Goal: Information Seeking & Learning: Learn about a topic

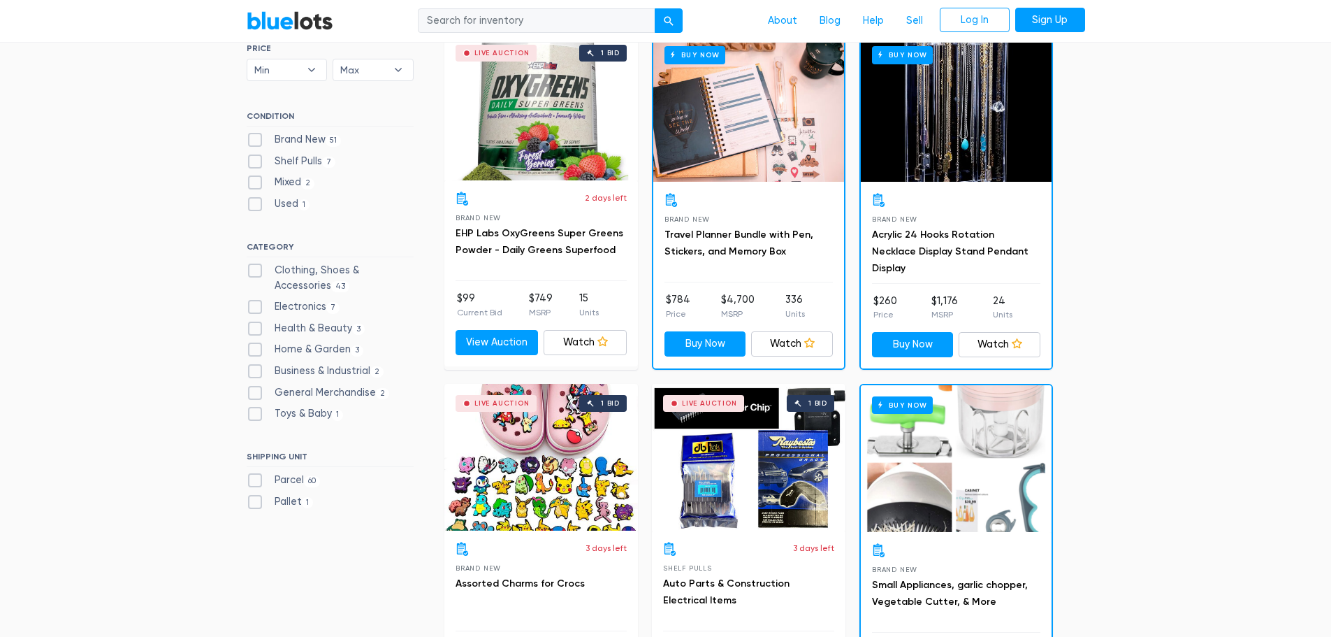
scroll to position [466, 0]
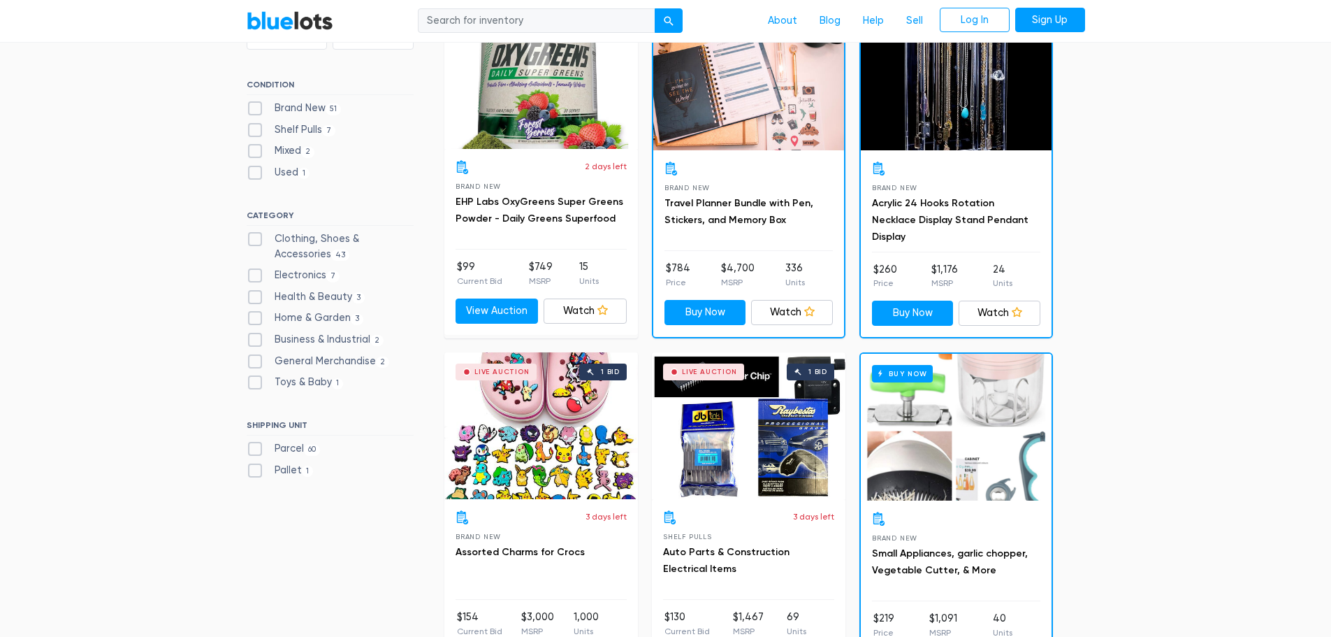
click at [354, 337] on label "Business & Industrial 2" at bounding box center [316, 339] width 138 height 15
click at [256, 337] on Industrial"] "Business & Industrial 2" at bounding box center [251, 336] width 9 height 9
click at [254, 338] on label "Business & Industrial 2" at bounding box center [316, 339] width 138 height 15
click at [254, 338] on Industrial"] "Business & Industrial 2" at bounding box center [251, 336] width 9 height 9
checkbox Industrial"] "false"
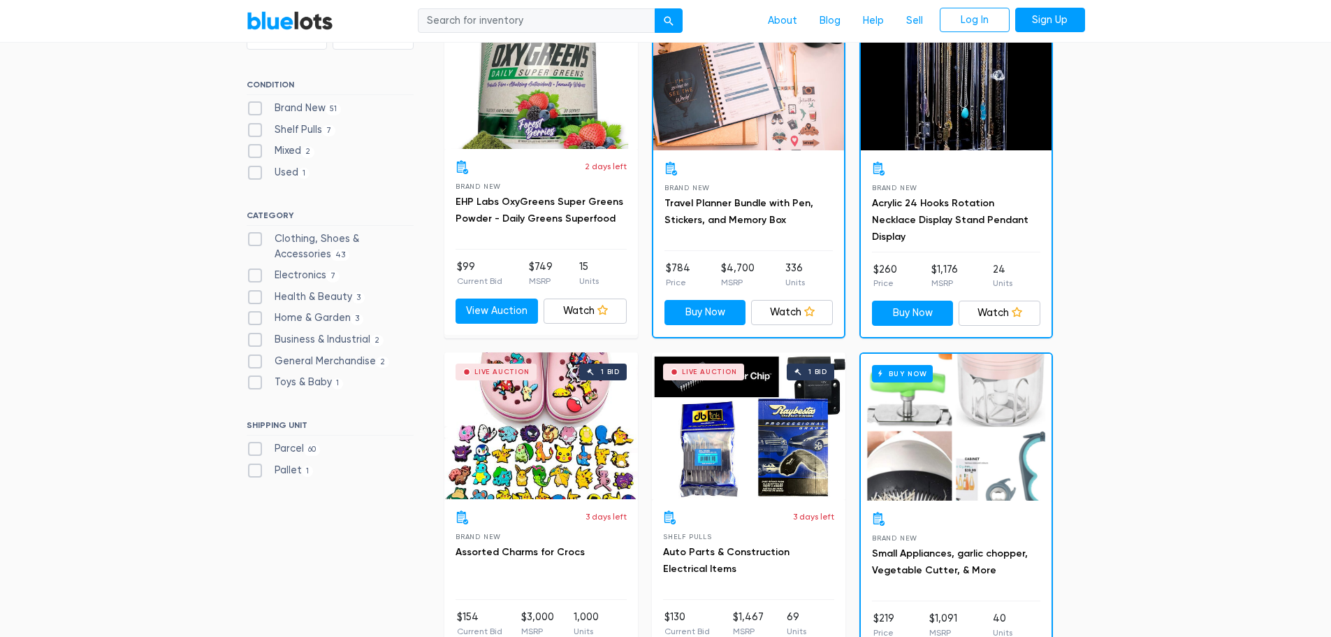
click at [255, 320] on label "Home & Garden 3" at bounding box center [305, 317] width 117 height 15
click at [255, 319] on Garden"] "Home & Garden 3" at bounding box center [251, 314] width 9 height 9
checkbox Garden"] "true"
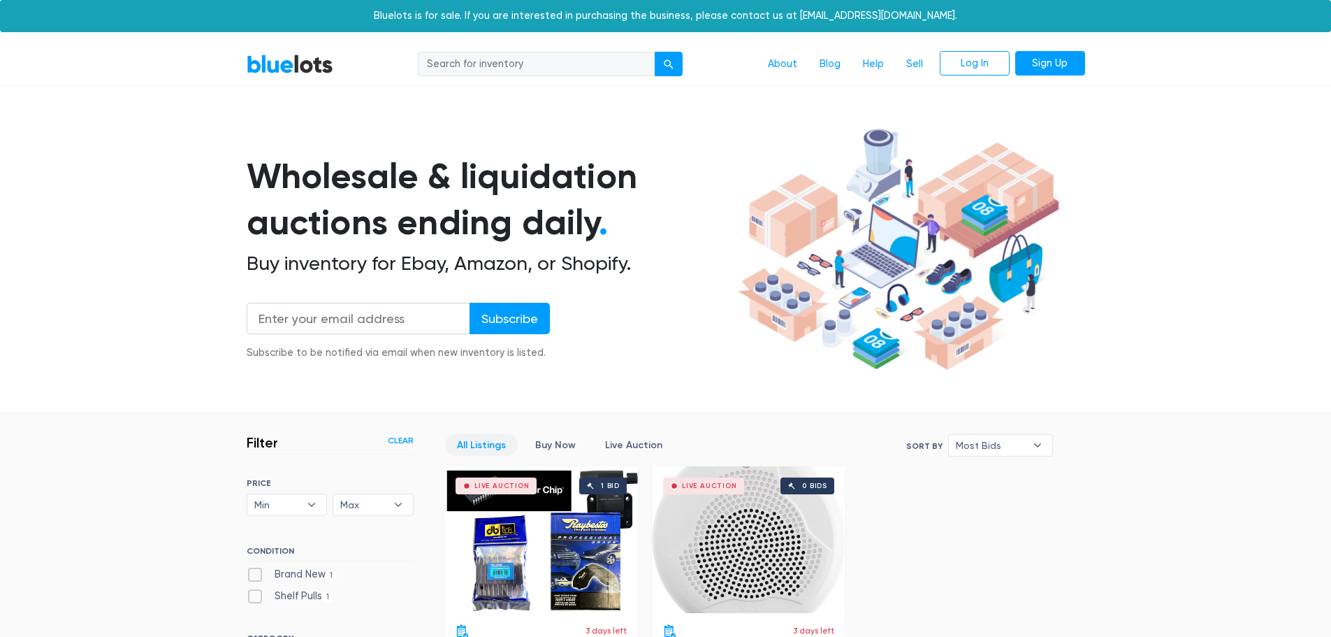
scroll to position [376, 0]
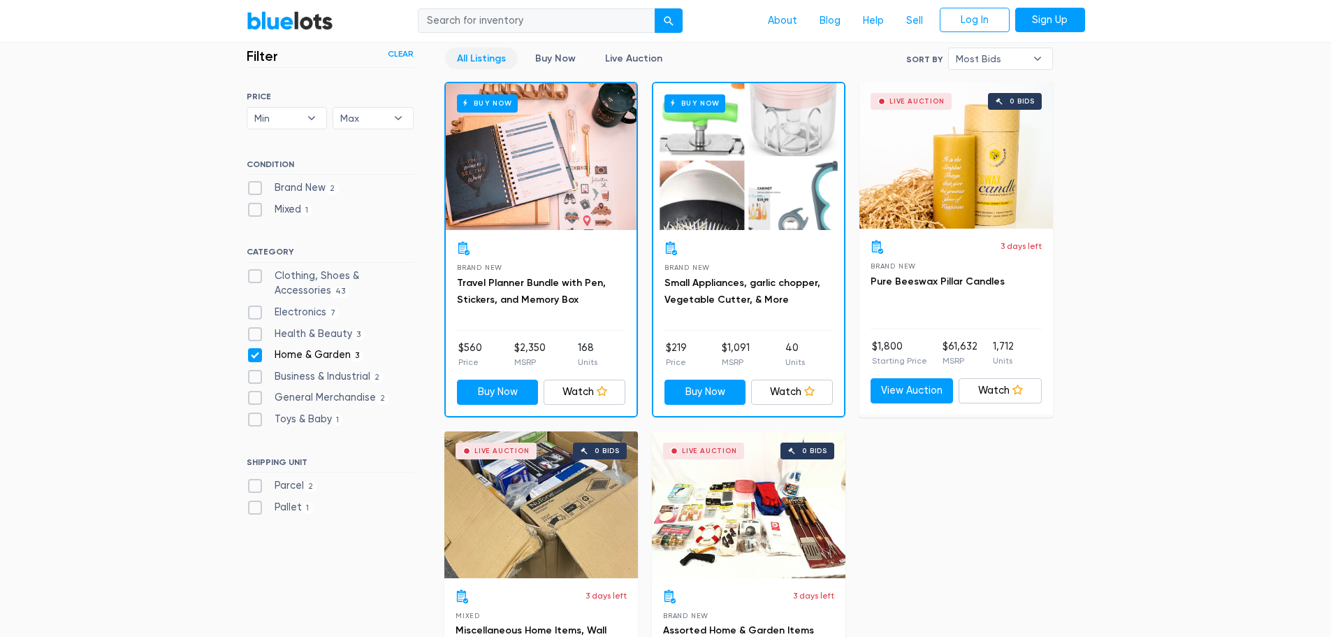
scroll to position [376, 0]
